Goal: Understand process/instructions: Learn how to perform a task or action

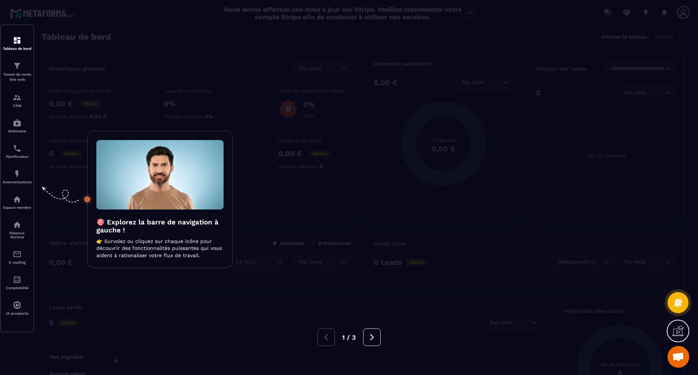
click at [17, 67] on div at bounding box center [349, 187] width 698 height 375
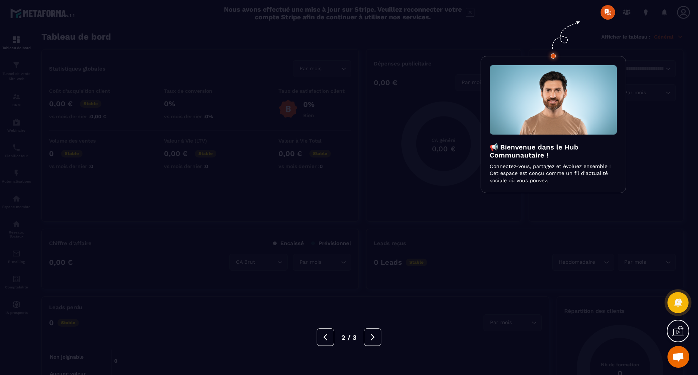
click at [150, 44] on div at bounding box center [349, 187] width 698 height 375
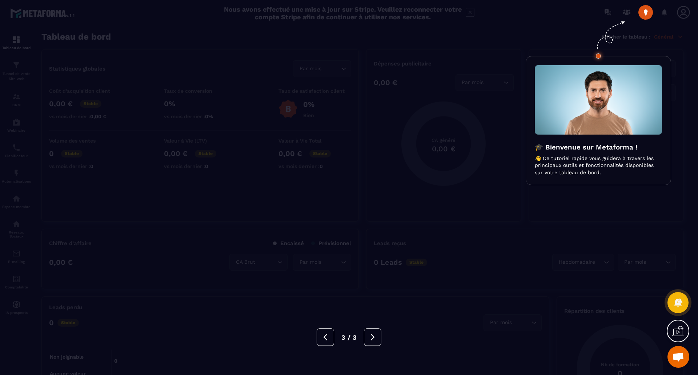
click at [158, 42] on div at bounding box center [349, 187] width 698 height 375
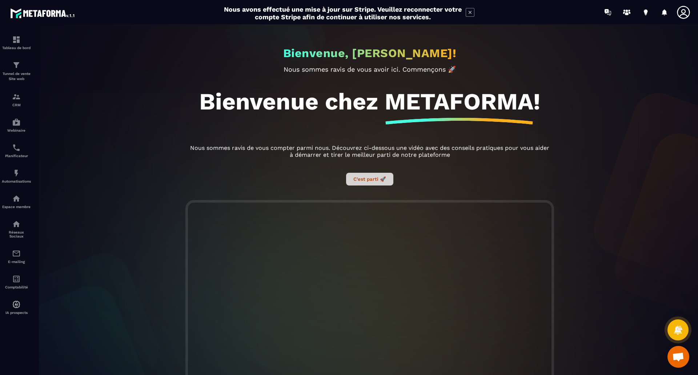
click at [358, 181] on button "C’est parti 🚀" at bounding box center [369, 179] width 47 height 13
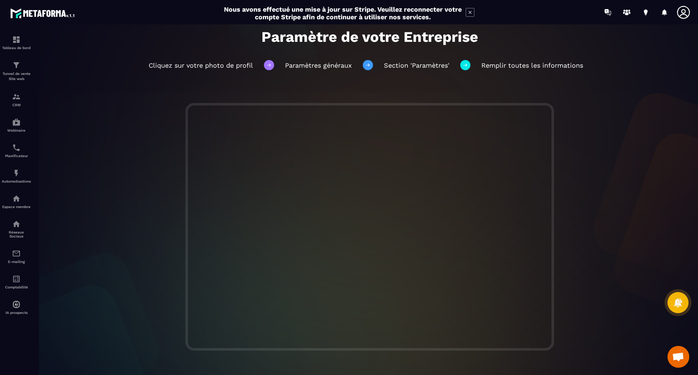
scroll to position [44, 0]
